Goal: Task Accomplishment & Management: Manage account settings

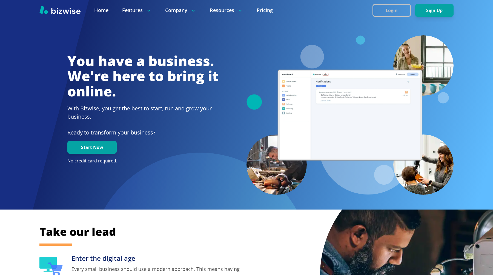
click at [394, 11] on button "Login" at bounding box center [392, 10] width 38 height 13
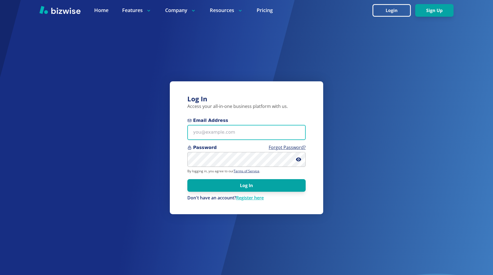
click at [226, 132] on input "Email Address" at bounding box center [246, 132] width 118 height 15
type input "chemar@bizwise.com"
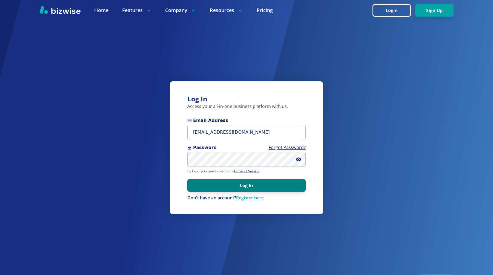
click at [266, 182] on button "Log In" at bounding box center [246, 185] width 118 height 13
